Goal: Task Accomplishment & Management: Complete application form

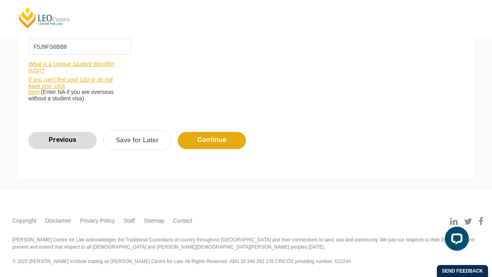
click at [69, 142] on input "Previous" at bounding box center [62, 140] width 68 height 17
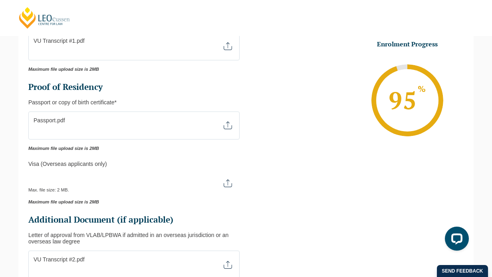
scroll to position [349, 0]
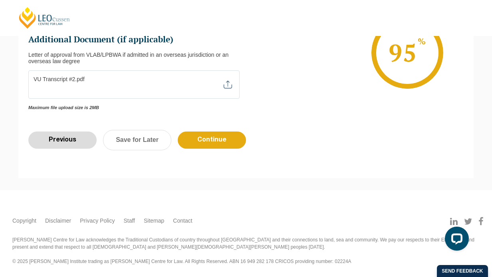
click at [69, 140] on input "Previous" at bounding box center [62, 139] width 68 height 17
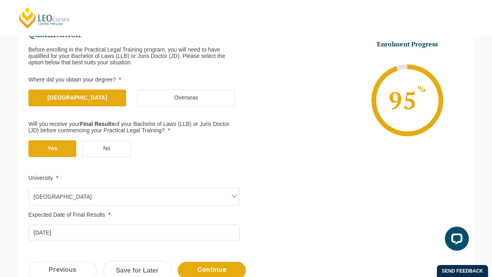
scroll to position [255, 0]
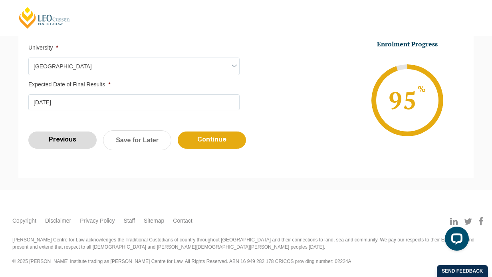
click at [69, 142] on input "Previous" at bounding box center [62, 139] width 68 height 17
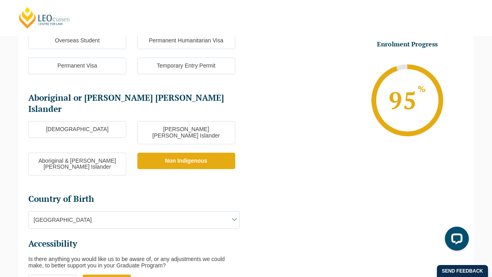
scroll to position [332, 0]
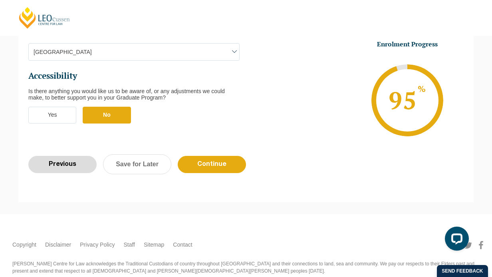
click at [68, 156] on input "Previous" at bounding box center [62, 164] width 68 height 17
select select "Blended Full Time Learning"
select select "VIC"
select select
select select "September 2025 (22-Sep-2025 to 20-Feb-2026)"
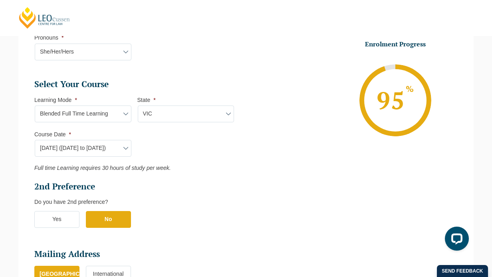
scroll to position [281, 0]
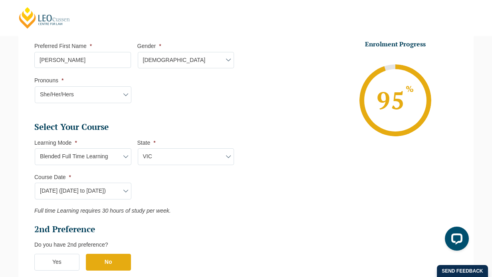
click at [105, 160] on select "Learning Mode* Online Full Time Learning Online Part Time Learning Blended Full…" at bounding box center [83, 156] width 97 height 17
select select "Online Full Time Learning"
click at [35, 149] on select "Learning Mode* Online Full Time Learning Online Part Time Learning Blended Full…" at bounding box center [83, 156] width 97 height 17
select select
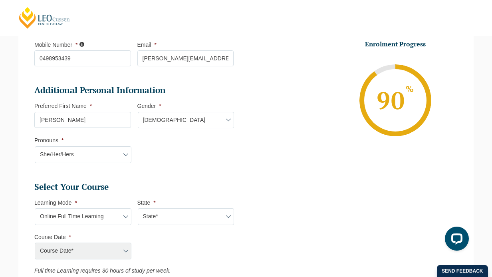
scroll to position [278, 0]
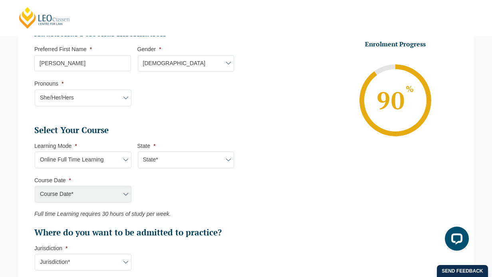
click at [99, 157] on select "Learning Mode* Online Full Time Learning Online Part Time Learning Blended Full…" at bounding box center [83, 159] width 97 height 17
click at [35, 152] on select "Learning Mode* Online Full Time Learning Online Part Time Learning Blended Full…" at bounding box center [83, 159] width 97 height 17
click at [163, 160] on select "State* National (ACT/NSW, VIC, QLD, SA, WA)" at bounding box center [186, 159] width 97 height 17
select select "National (ACT/NSW, VIC, QLD, SA, WA)"
click at [138, 152] on select "State* National (ACT/NSW, VIC, QLD, SA, WA)" at bounding box center [186, 159] width 97 height 17
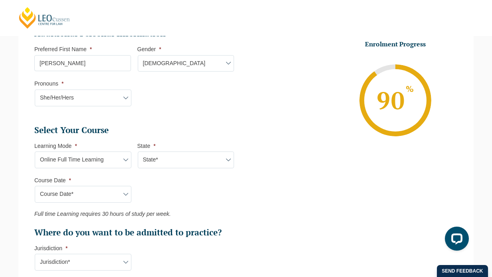
click at [102, 190] on select "Course Date* September 2025 (22-Sep-2025 to 20-Feb-2026) December 2025 (08-Dec-…" at bounding box center [83, 194] width 97 height 17
select select "September 2025 (22-Sep-2025 to 20-Feb-2026)"
click at [35, 186] on select "Course Date* September 2025 (22-Sep-2025 to 20-Feb-2026) December 2025 (08-Dec-…" at bounding box center [83, 194] width 97 height 17
type input "Intake 10 September 2025 FT"
type input "Practical Legal Training (NAT)"
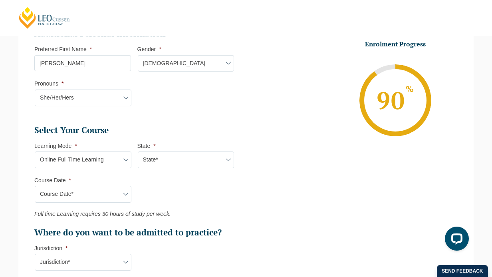
select select "NAT PLT (SEP) 2025 Full Time Online"
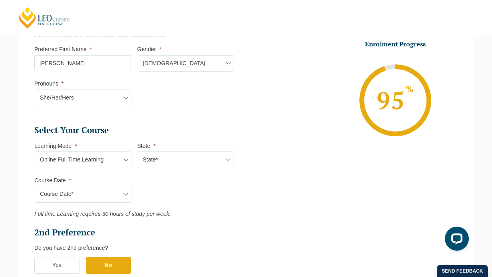
scroll to position [297, 0]
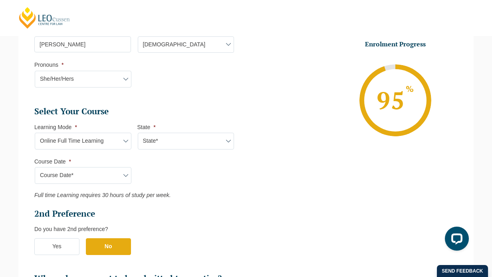
click at [103, 143] on select "Learning Mode* Online Full Time Learning Online Part Time Learning Blended Full…" at bounding box center [83, 141] width 97 height 17
click at [35, 133] on select "Learning Mode* Online Full Time Learning Online Part Time Learning Blended Full…" at bounding box center [83, 141] width 97 height 17
click at [204, 143] on select "State* National (ACT/NSW, VIC, QLD, SA, WA)" at bounding box center [186, 141] width 97 height 17
click at [138, 133] on select "State* National (ACT/NSW, VIC, QLD, SA, WA)" at bounding box center [186, 141] width 97 height 17
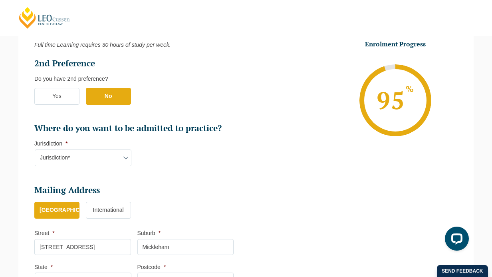
scroll to position [453, 0]
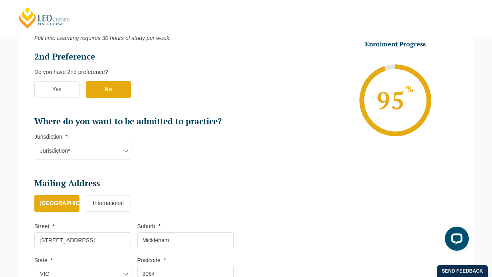
click at [55, 81] on ul "Select Your Course This field is hidden when viewing the form Only for Flinder …" at bounding box center [137, 38] width 206 height 178
click at [57, 87] on label "Yes" at bounding box center [56, 89] width 45 height 17
click at [0, 0] on input "Yes" at bounding box center [0, 0] width 0 height 0
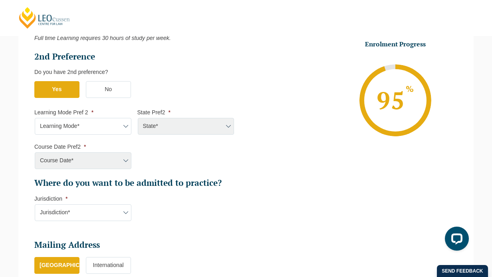
click at [89, 125] on select "Learning Mode* Online Full Time Learning Online Part Time Learning Blended Full…" at bounding box center [83, 126] width 97 height 17
click at [113, 88] on label "No" at bounding box center [108, 89] width 45 height 17
click at [0, 0] on input "No" at bounding box center [0, 0] width 0 height 0
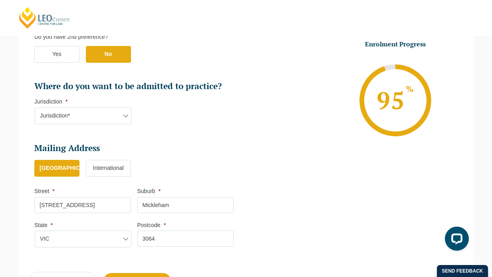
scroll to position [501, 0]
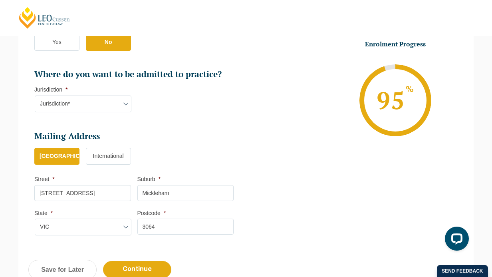
click at [103, 102] on select "Jurisdiction* VIC ACT/NSW SA WA QLD" at bounding box center [83, 103] width 97 height 17
select select "VIC"
click at [35, 96] on select "Jurisdiction* VIC ACT/NSW SA WA QLD" at bounding box center [83, 103] width 97 height 17
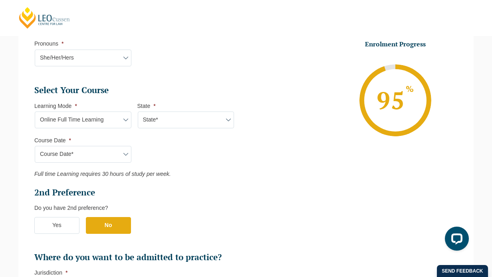
scroll to position [314, 0]
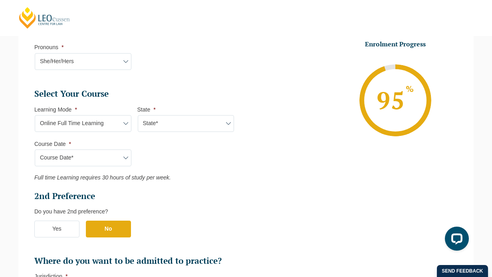
click at [183, 128] on select "State* National (ACT/NSW, VIC, QLD, SA, WA)" at bounding box center [186, 123] width 97 height 17
click at [138, 116] on select "State* National (ACT/NSW, VIC, QLD, SA, WA)" at bounding box center [186, 123] width 97 height 17
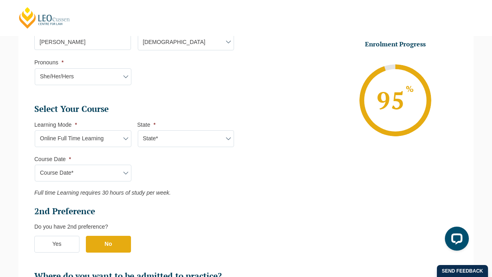
scroll to position [294, 0]
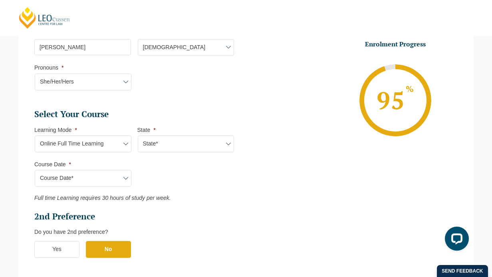
click at [117, 177] on select "Course Date* September 2025 (22-Sep-2025 to 20-Feb-2026) December 2025 (08-Dec-…" at bounding box center [83, 178] width 97 height 17
click at [35, 170] on select "Course Date* September 2025 (22-Sep-2025 to 20-Feb-2026) December 2025 (08-Dec-…" at bounding box center [83, 178] width 97 height 17
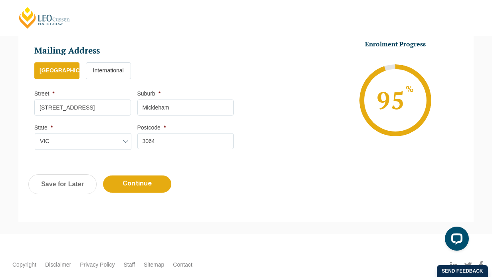
scroll to position [631, 0]
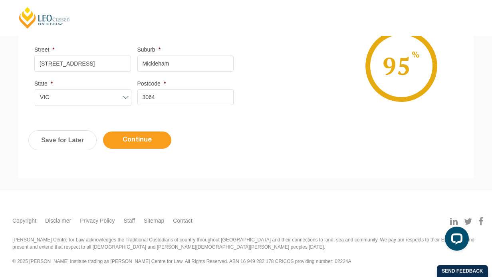
click at [143, 140] on input "Continue" at bounding box center [137, 139] width 68 height 17
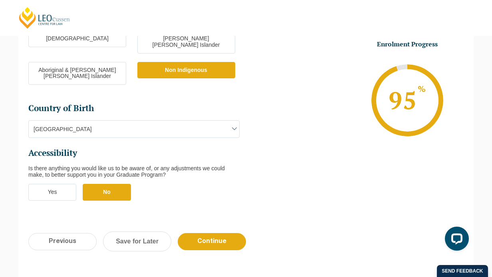
scroll to position [257, 0]
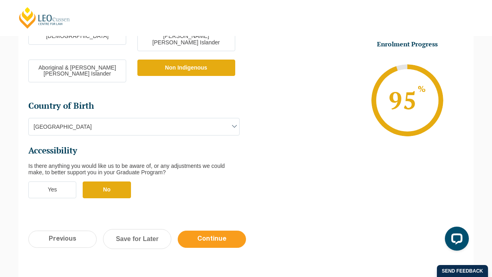
click at [217, 230] on input "Continue" at bounding box center [212, 238] width 68 height 17
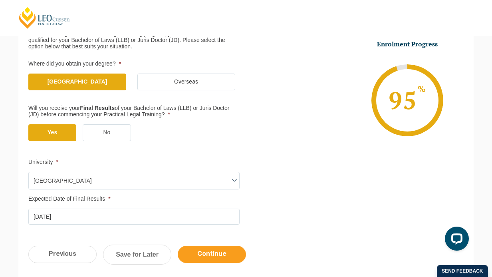
scroll to position [139, 0]
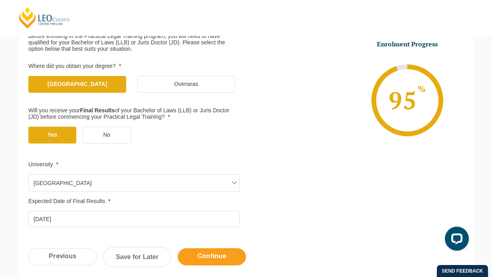
click at [214, 258] on input "Continue" at bounding box center [212, 256] width 68 height 17
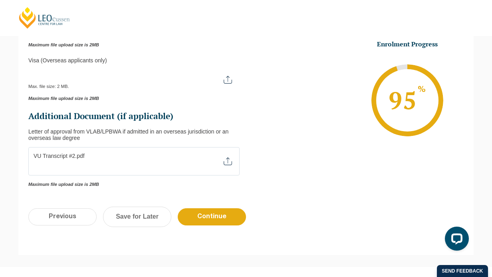
scroll to position [312, 0]
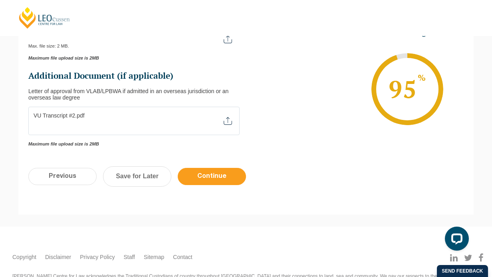
click at [224, 177] on input "Continue" at bounding box center [212, 176] width 68 height 17
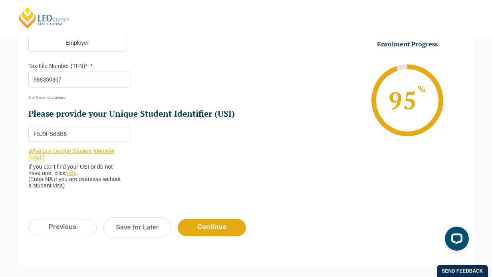
scroll to position [283, 0]
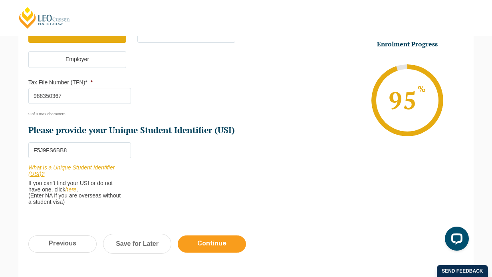
click at [218, 244] on input "Continue" at bounding box center [212, 243] width 68 height 17
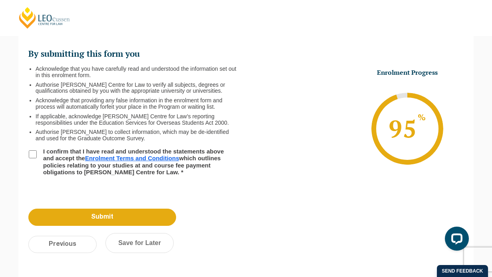
scroll to position [109, 0]
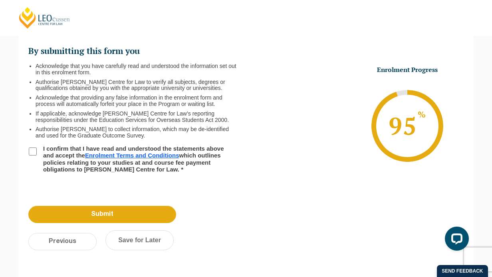
click at [31, 151] on input "I confirm that I have read and understood the statements above and accept the E…" at bounding box center [33, 151] width 8 height 8
checkbox input "true"
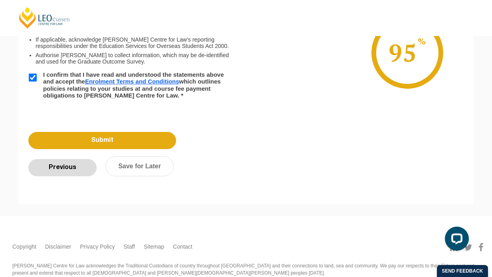
scroll to position [189, 0]
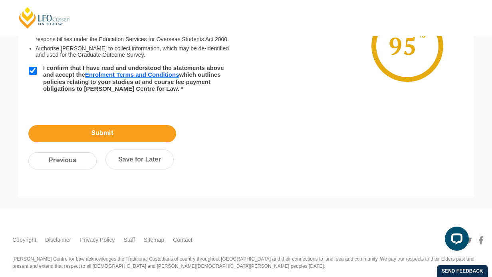
click at [111, 131] on input "Submit" at bounding box center [102, 133] width 148 height 17
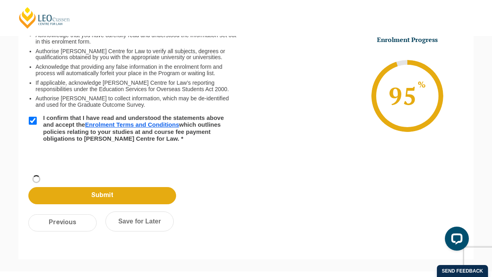
scroll to position [0, 0]
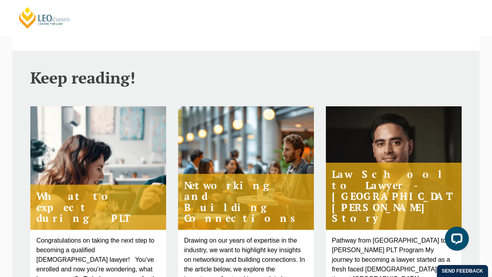
scroll to position [338, 0]
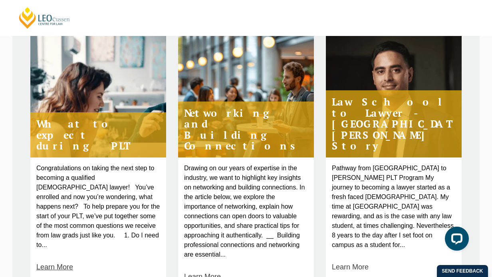
click at [55, 261] on link "Learn More" at bounding box center [54, 266] width 37 height 11
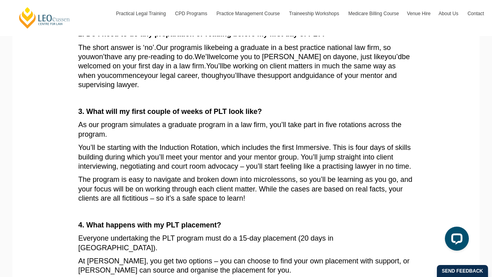
scroll to position [100, 0]
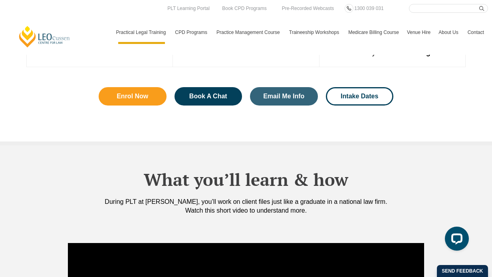
scroll to position [512, 0]
